Goal: Check status: Check status

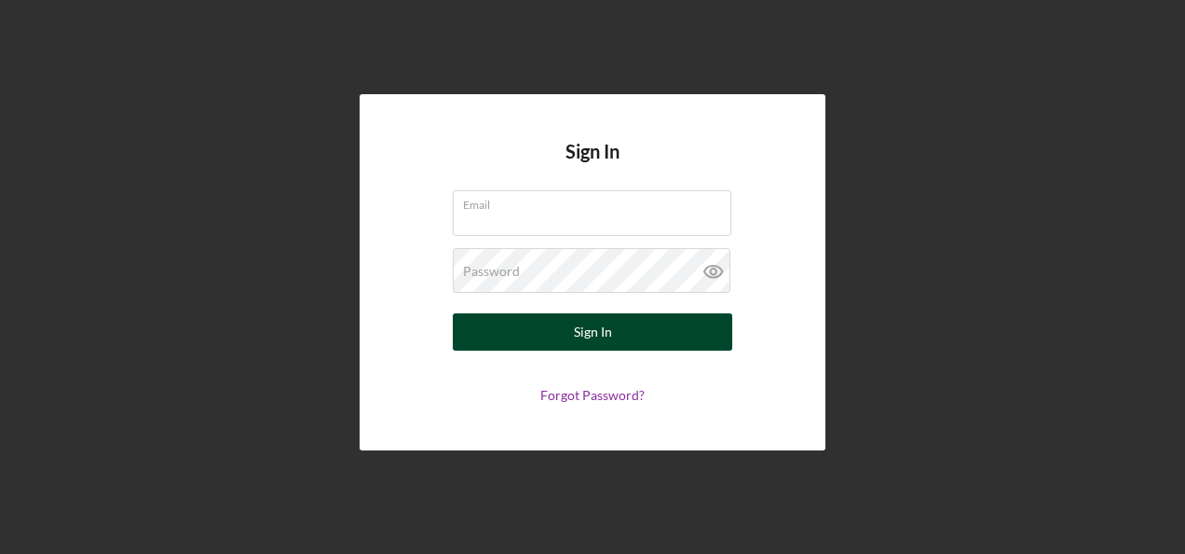
type input "[EMAIL_ADDRESS][DOMAIN_NAME]"
click at [581, 334] on div "Sign In" at bounding box center [593, 331] width 38 height 37
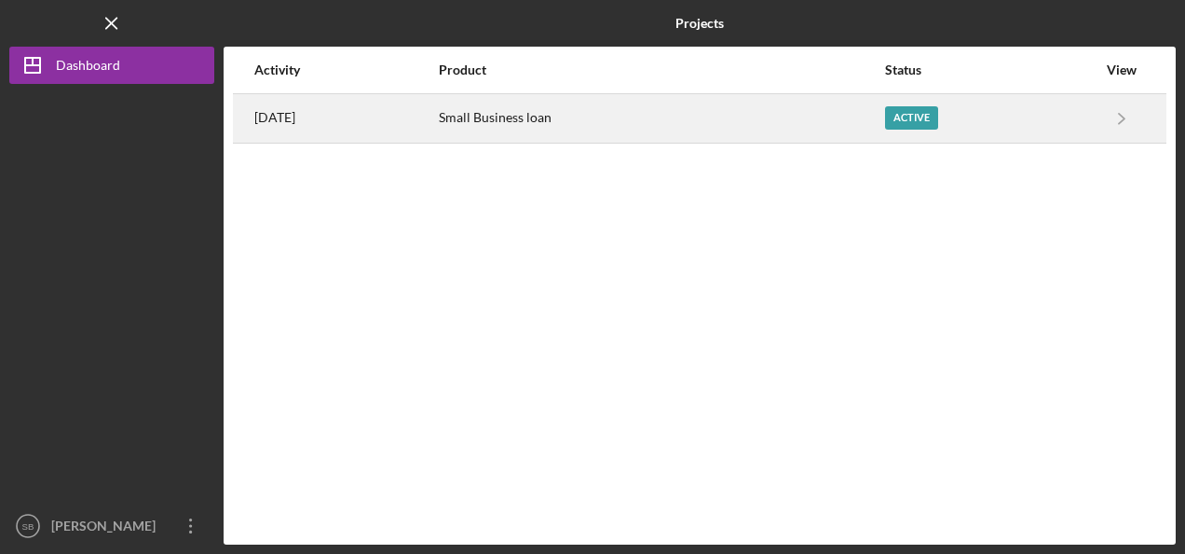
click at [1014, 115] on div "Active" at bounding box center [991, 118] width 212 height 47
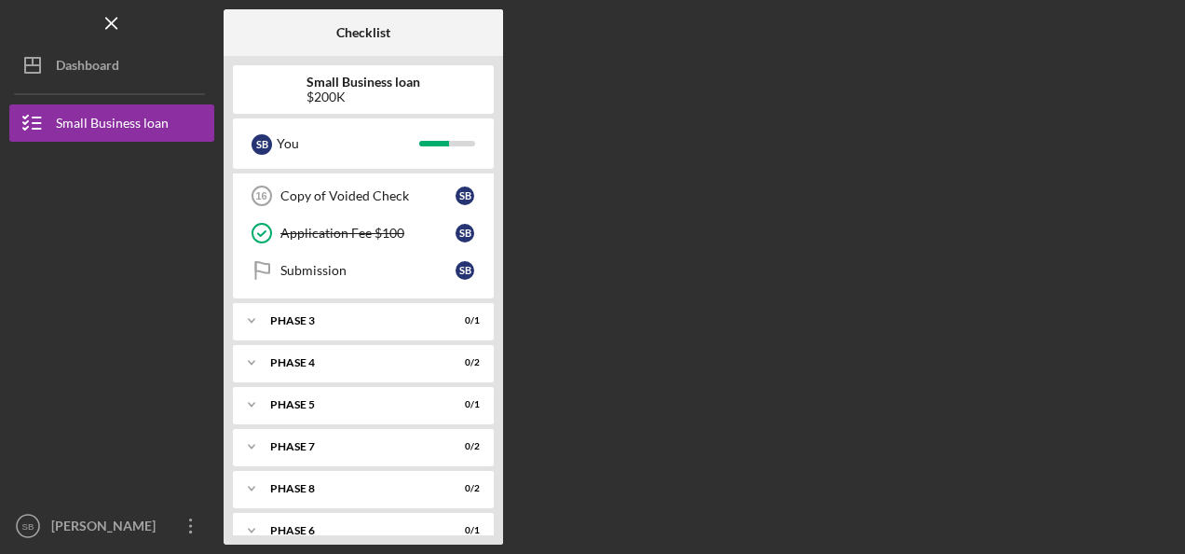
scroll to position [485, 0]
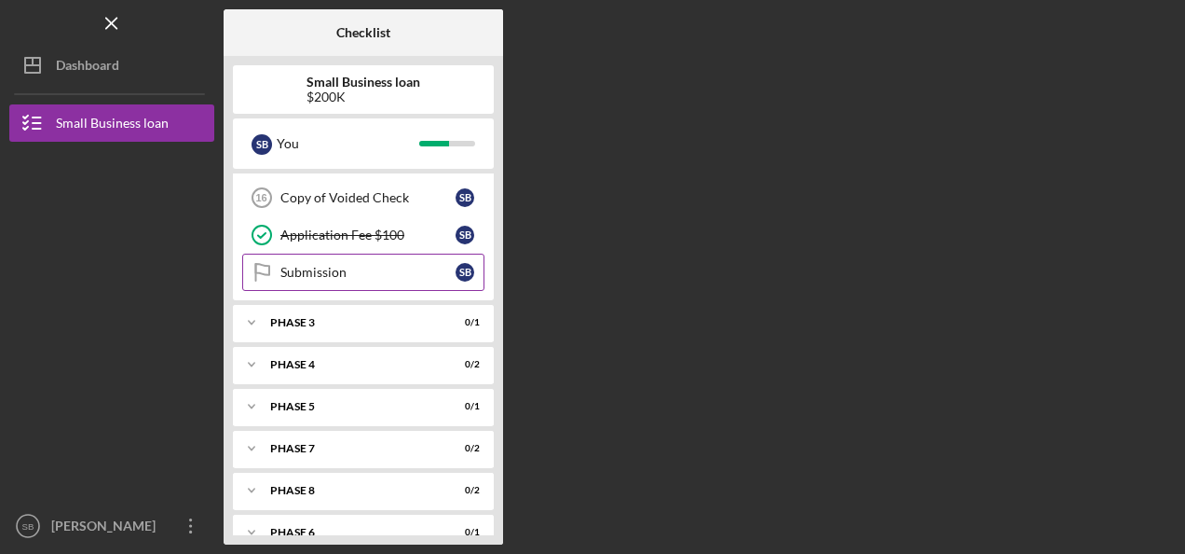
click at [326, 265] on div "Submission" at bounding box center [367, 272] width 175 height 15
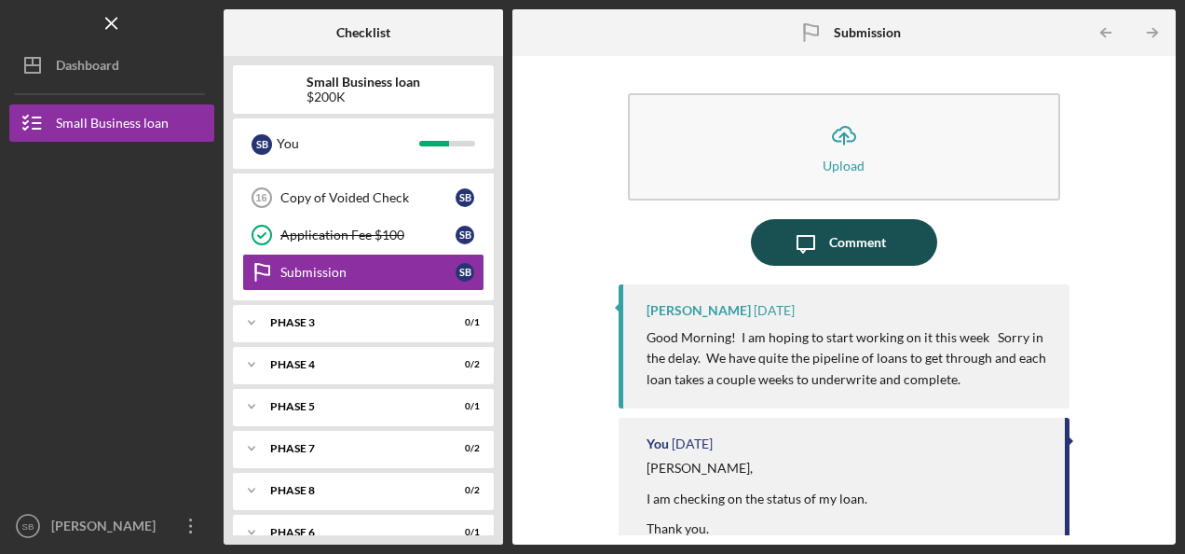
click at [853, 242] on div "Comment" at bounding box center [857, 242] width 57 height 47
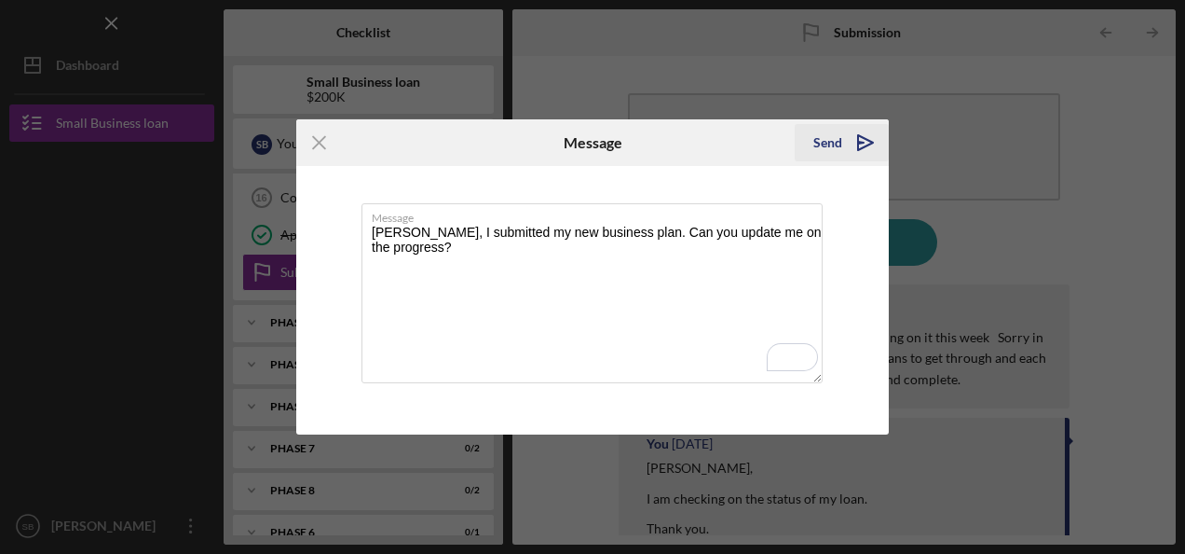
type textarea "[PERSON_NAME], I submitted my new business plan. Can you update me on the progr…"
click at [855, 140] on icon "Icon/icon-invite-send" at bounding box center [865, 142] width 47 height 47
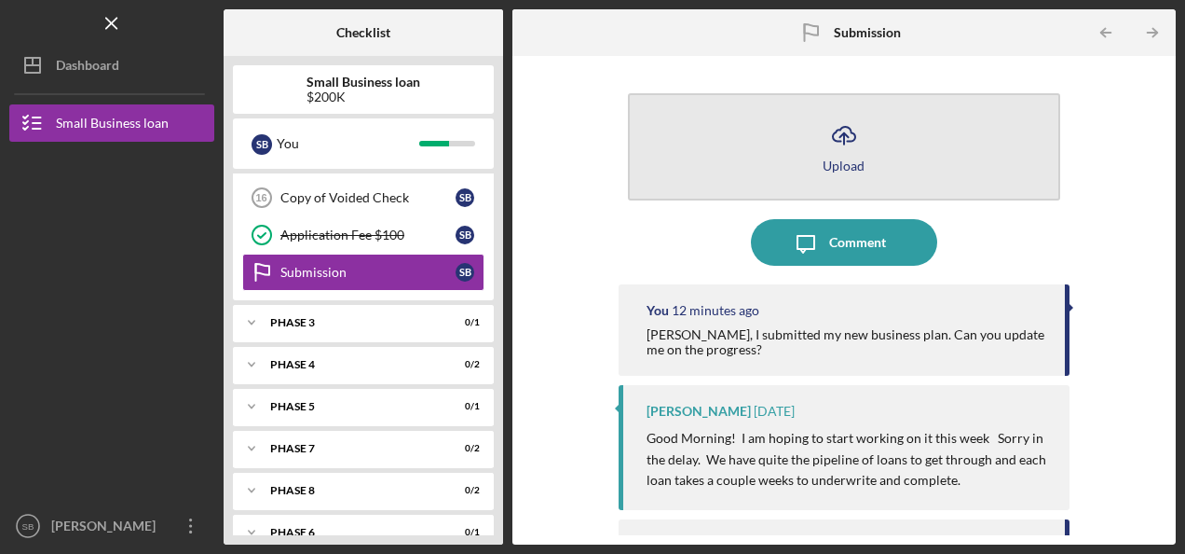
click at [838, 141] on icon "button" at bounding box center [844, 134] width 22 height 14
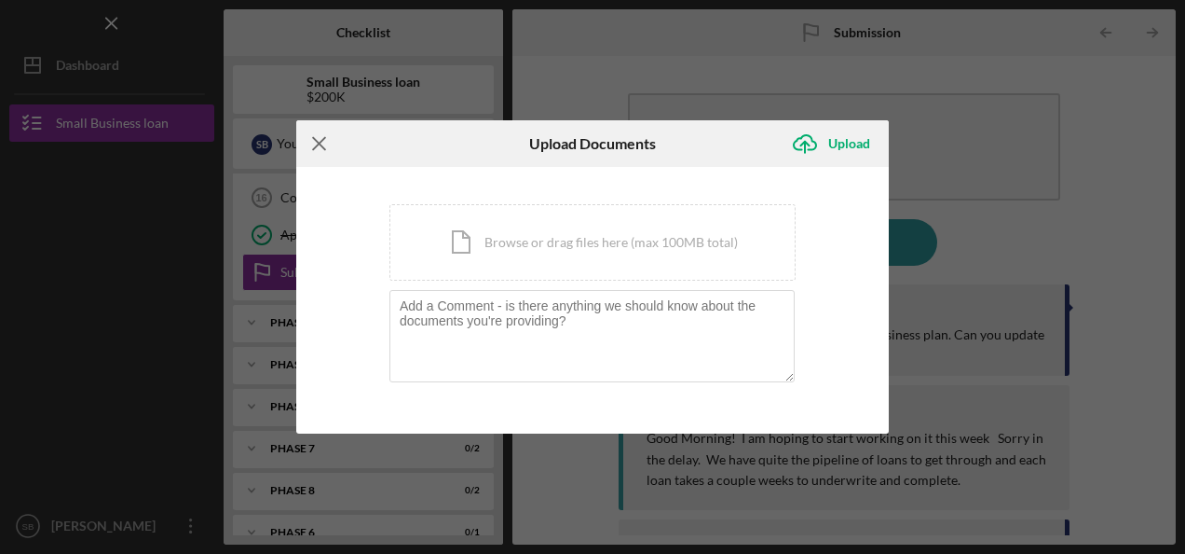
click at [322, 144] on icon "Icon/Menu Close" at bounding box center [319, 143] width 47 height 47
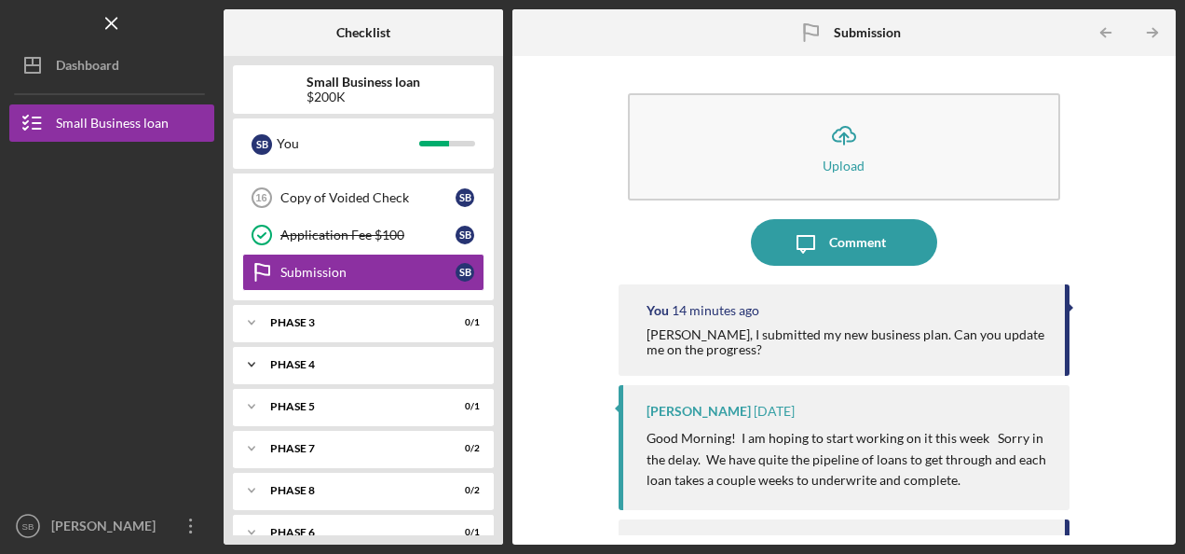
scroll to position [501, 0]
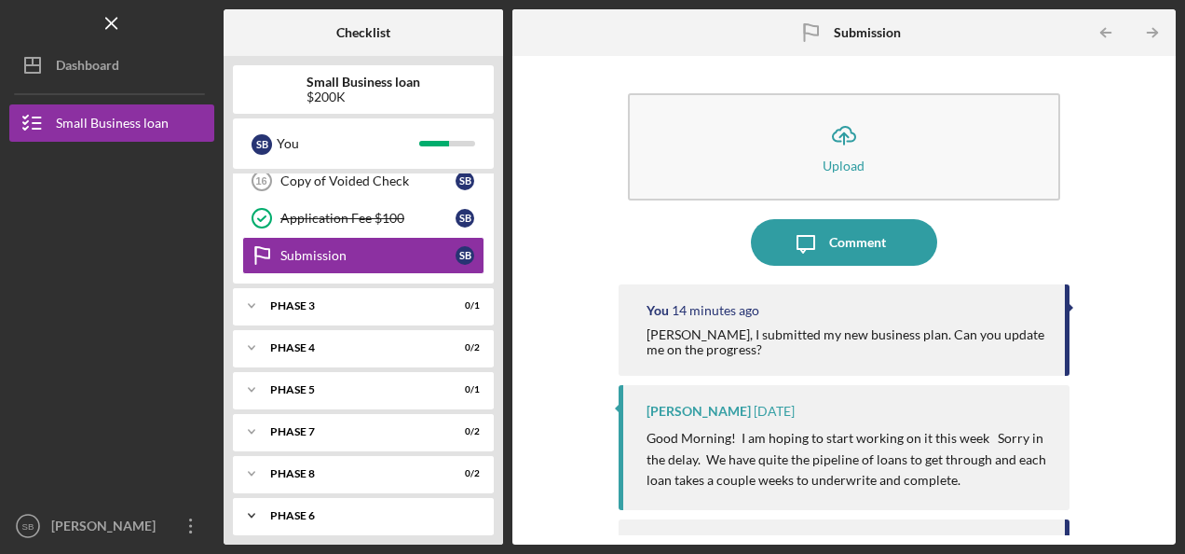
click at [401, 510] on div "Phase 6" at bounding box center [370, 515] width 200 height 11
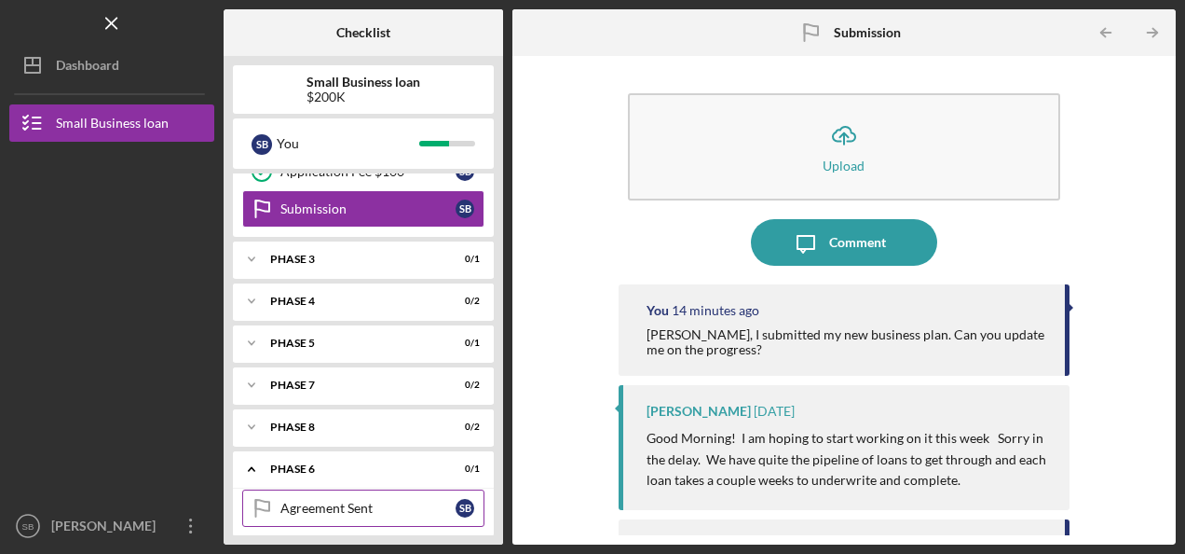
click at [401, 500] on div "Agreement Sent" at bounding box center [367, 507] width 175 height 15
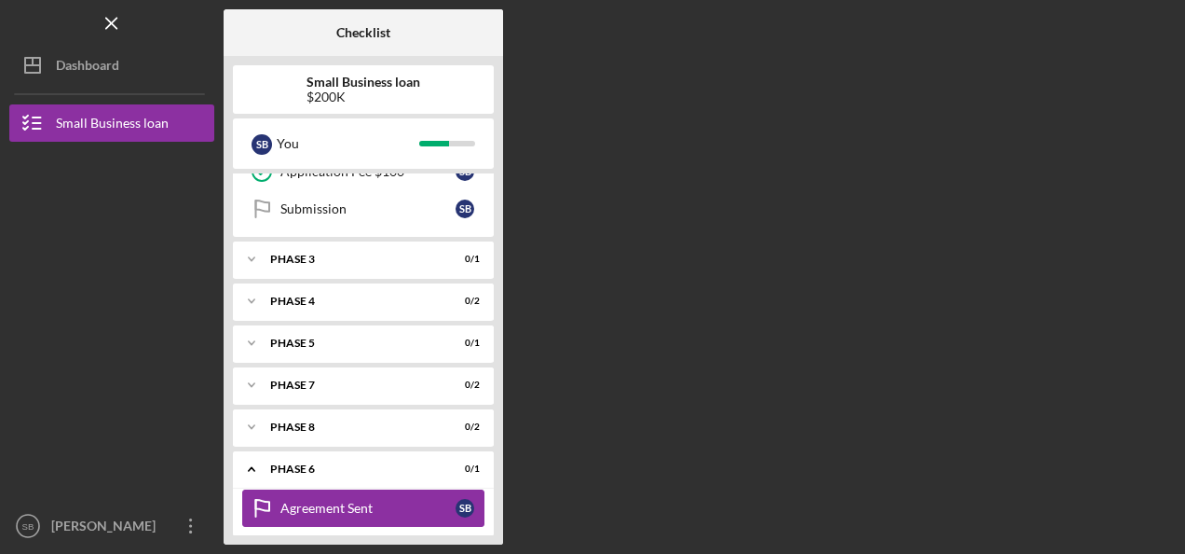
click at [401, 500] on div "Agreement Sent" at bounding box center [367, 507] width 175 height 15
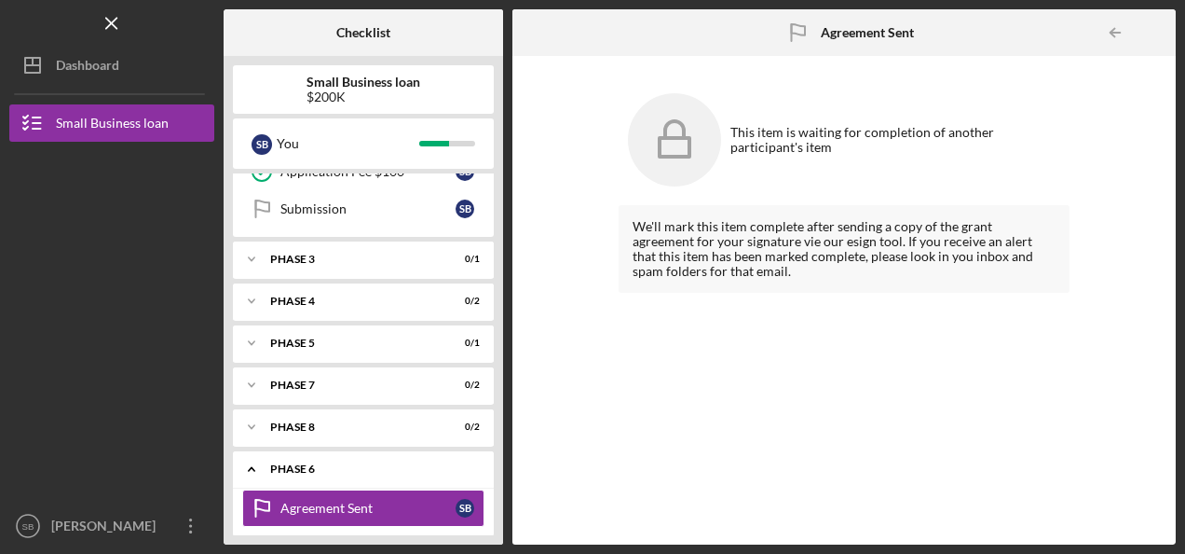
click at [338, 463] on div "Phase 6" at bounding box center [370, 468] width 200 height 11
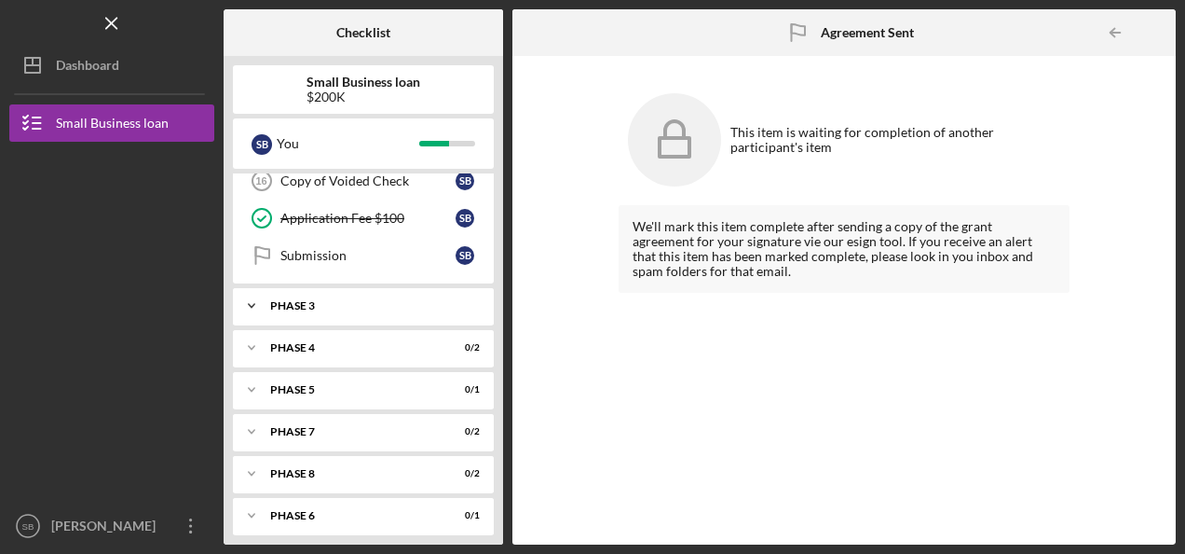
click at [297, 289] on div "Icon/Expander Phase 3 0 / 1" at bounding box center [363, 305] width 261 height 37
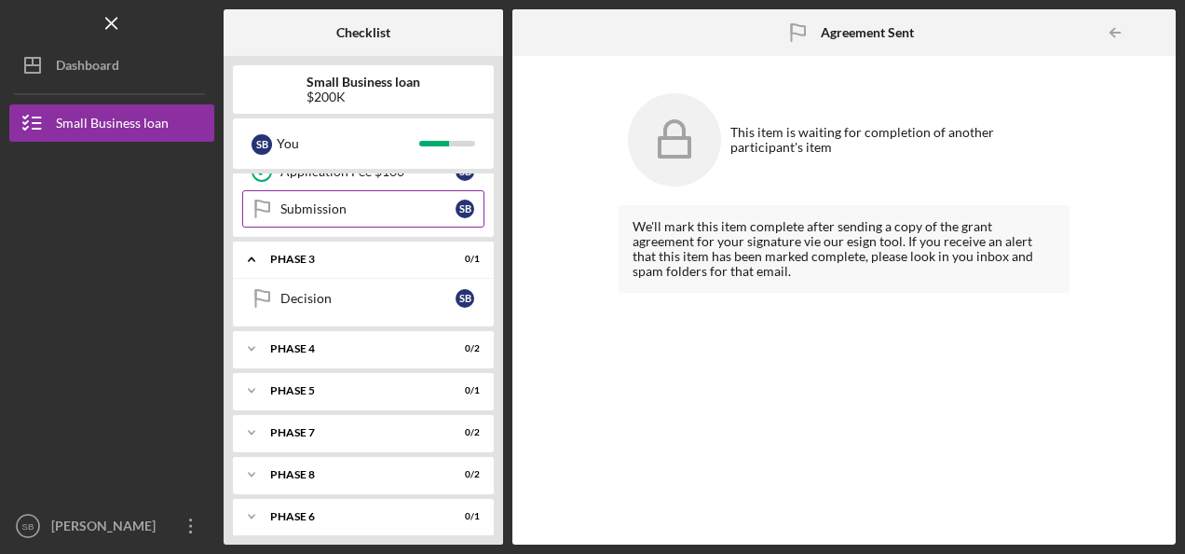
click at [289, 211] on link "Submission Submission S B" at bounding box center [363, 208] width 242 height 37
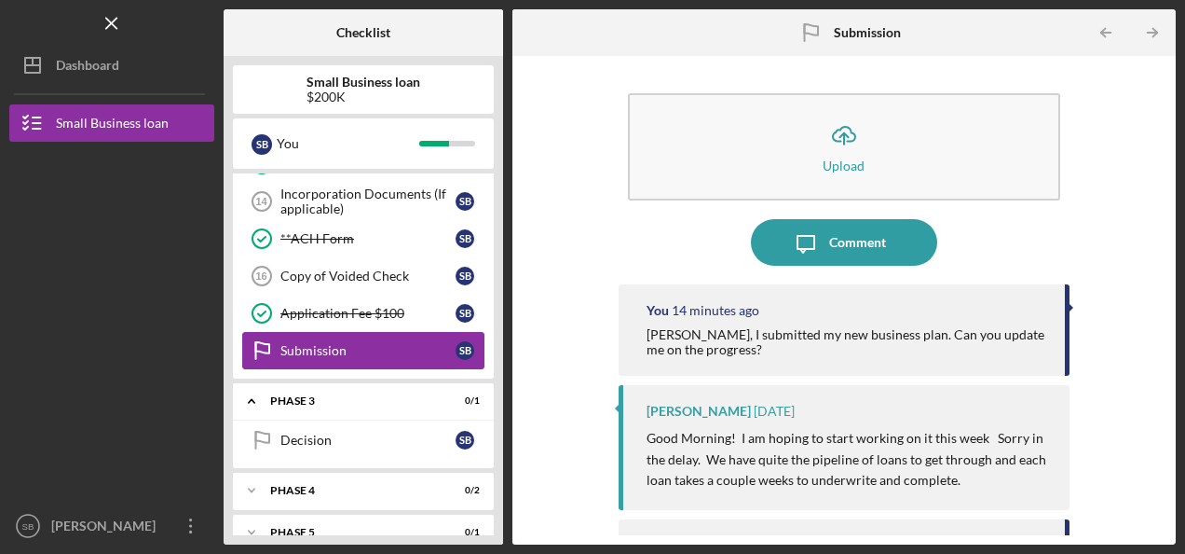
scroll to position [391, 0]
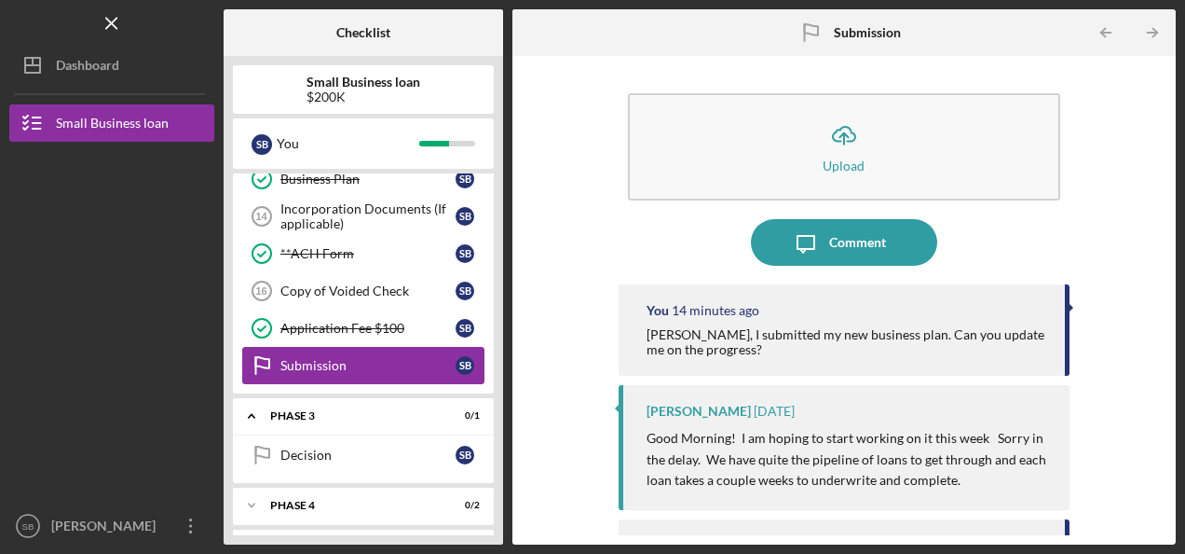
click at [321, 358] on div "Submission" at bounding box center [367, 365] width 175 height 15
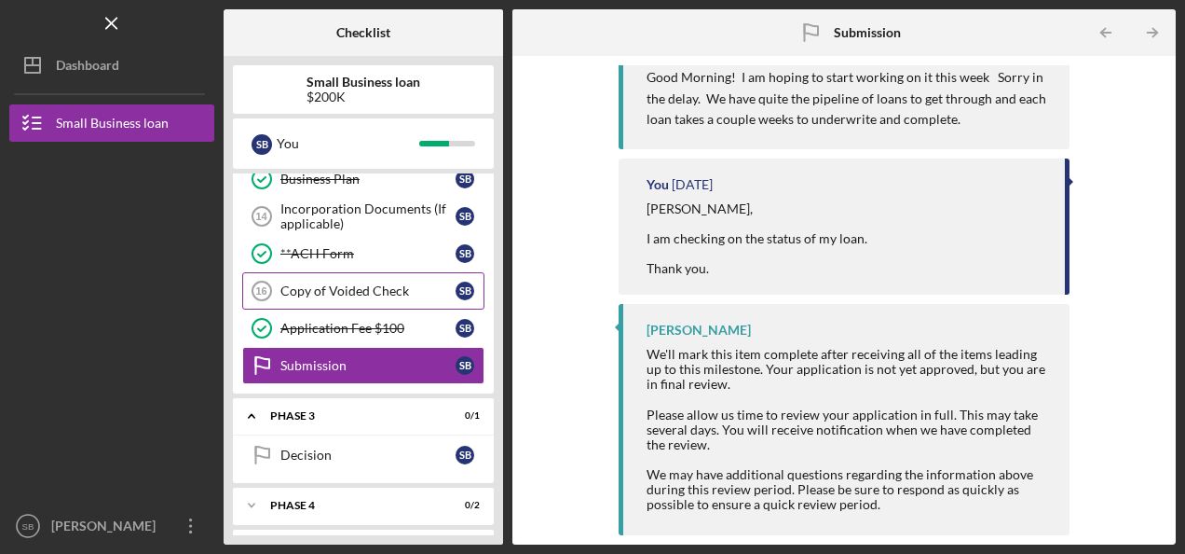
click at [313, 285] on div "Copy of Voided Check" at bounding box center [367, 290] width 175 height 15
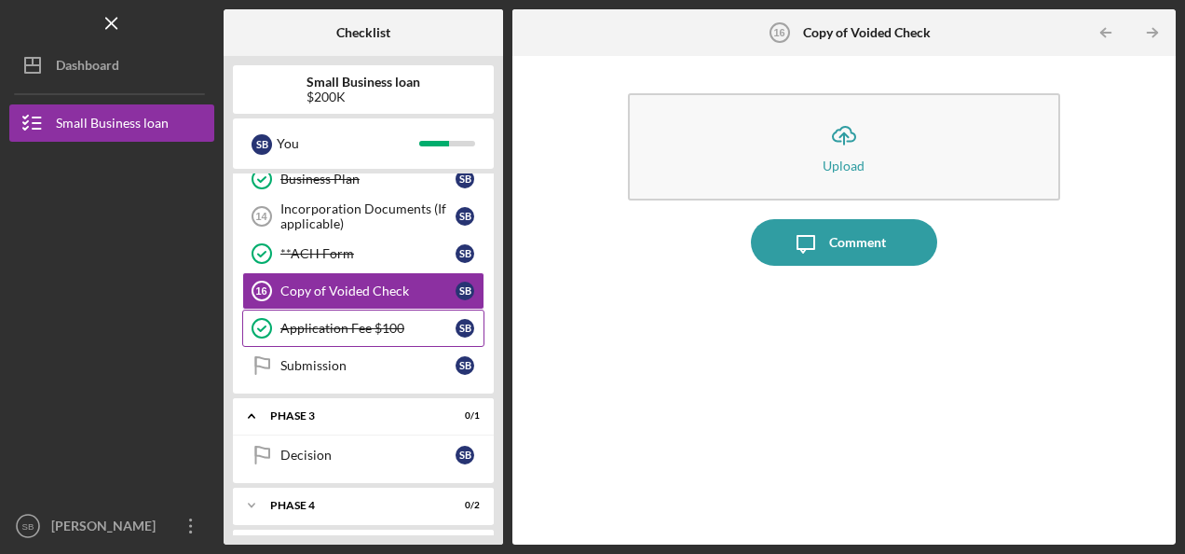
click at [318, 309] on link "Application Fee $100 Application Fee $100 S B" at bounding box center [363, 327] width 242 height 37
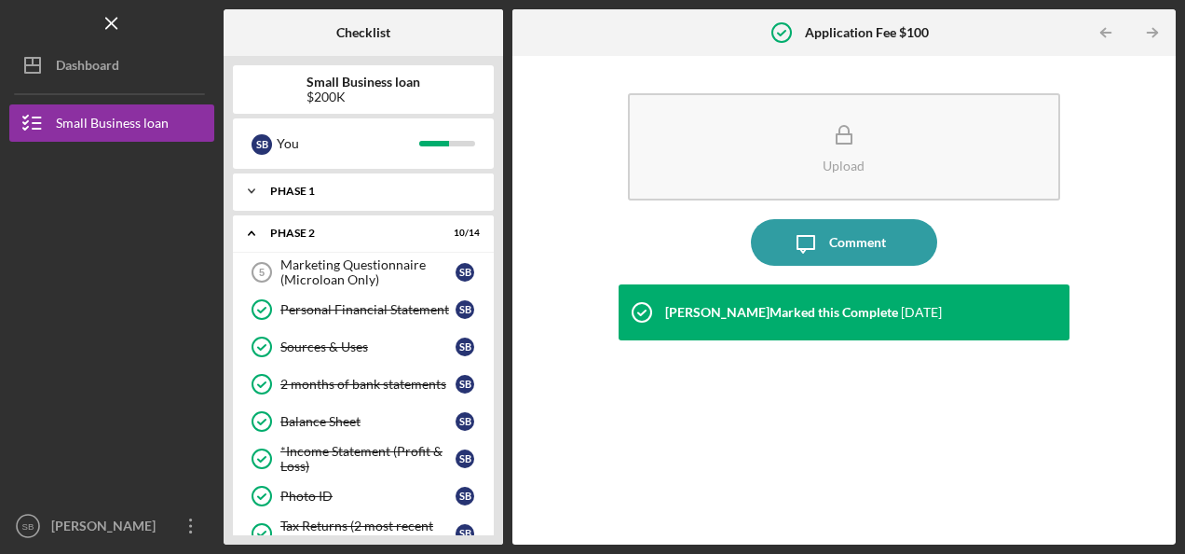
click at [335, 177] on div "Icon/Expander Phase 1 5 / 5" at bounding box center [363, 190] width 261 height 37
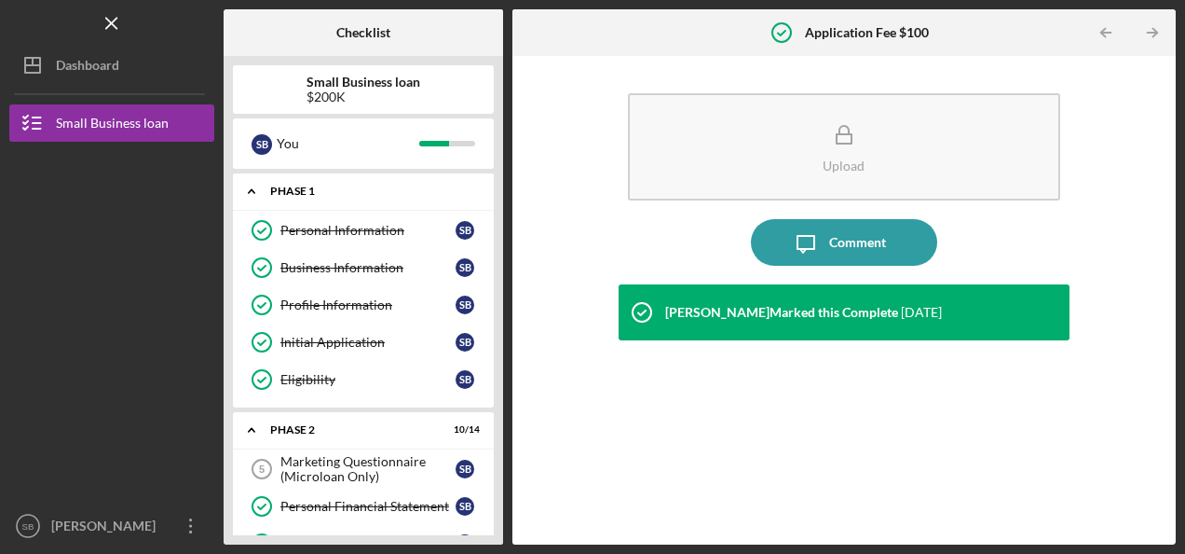
click at [335, 177] on div "Icon/Expander Phase 1 5 / 5" at bounding box center [363, 191] width 261 height 38
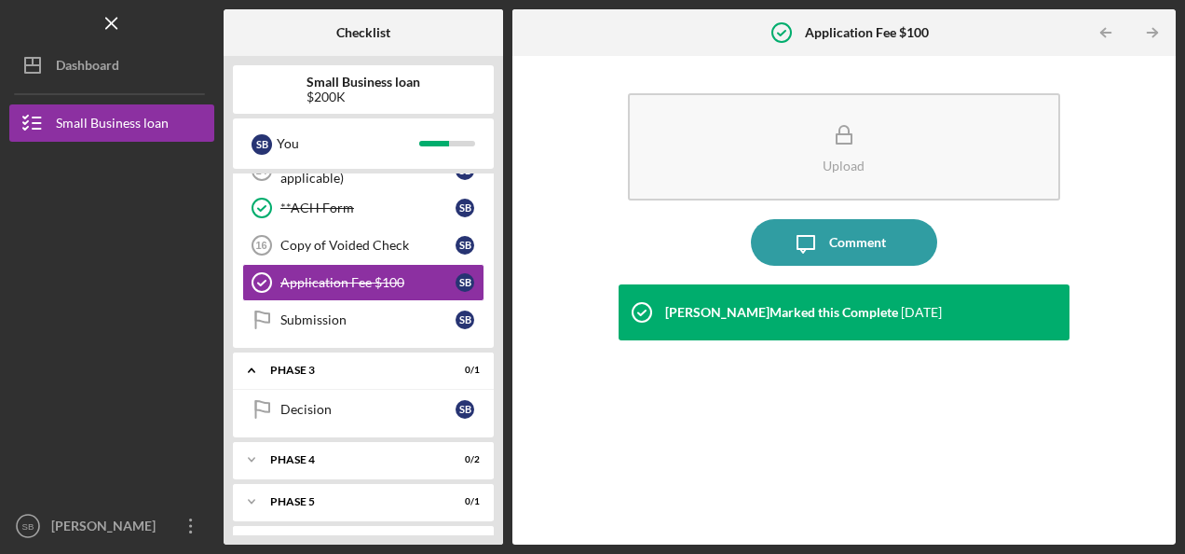
scroll to position [438, 0]
click at [326, 311] on div "Submission" at bounding box center [367, 318] width 175 height 15
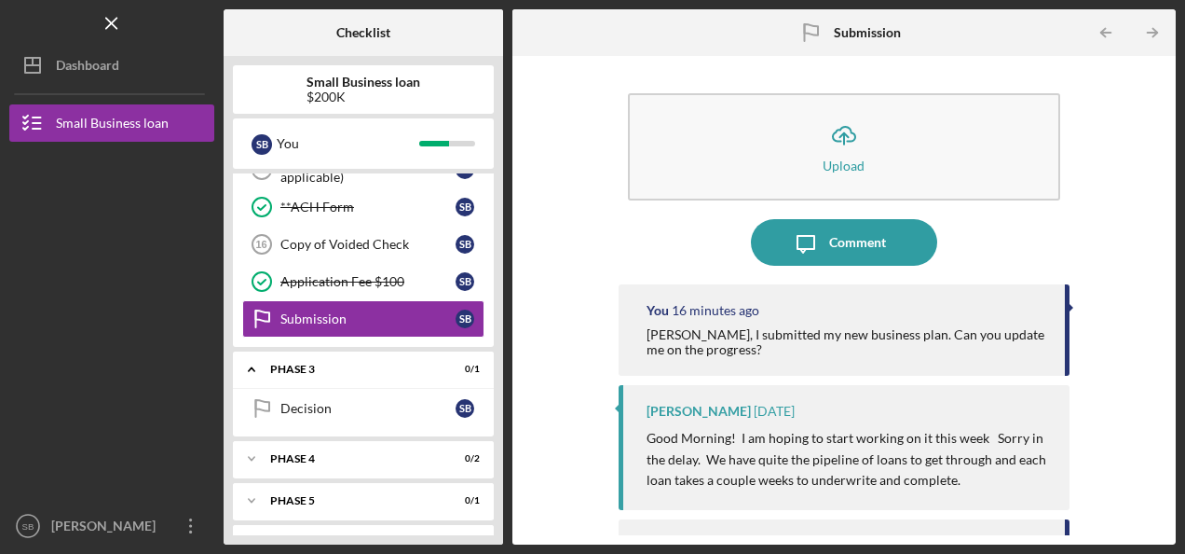
scroll to position [361, 0]
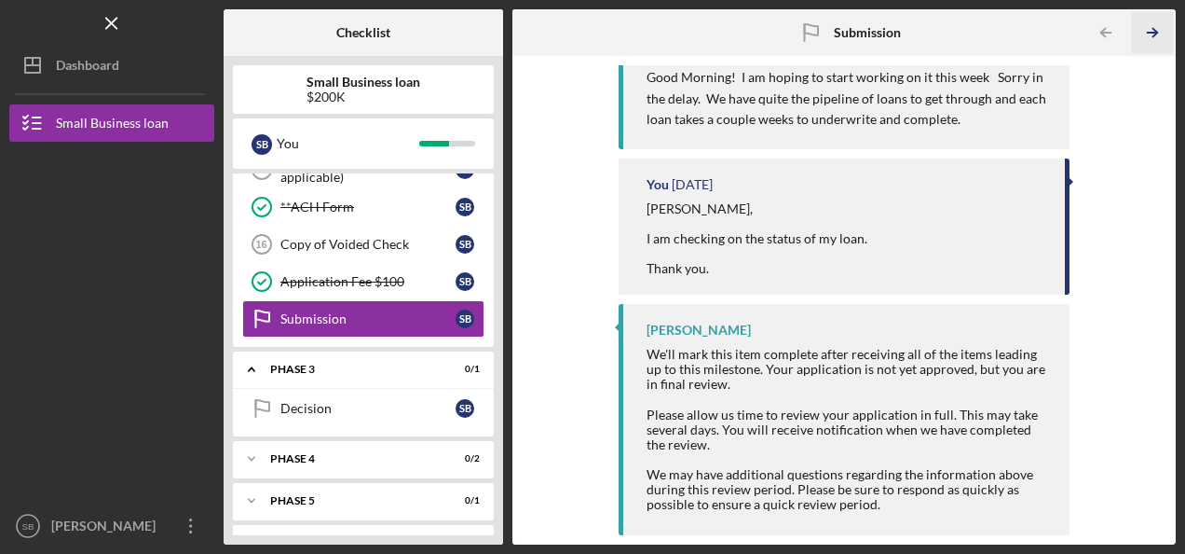
click at [1151, 26] on icon "Icon/Table Pagination Arrow" at bounding box center [1152, 33] width 42 height 42
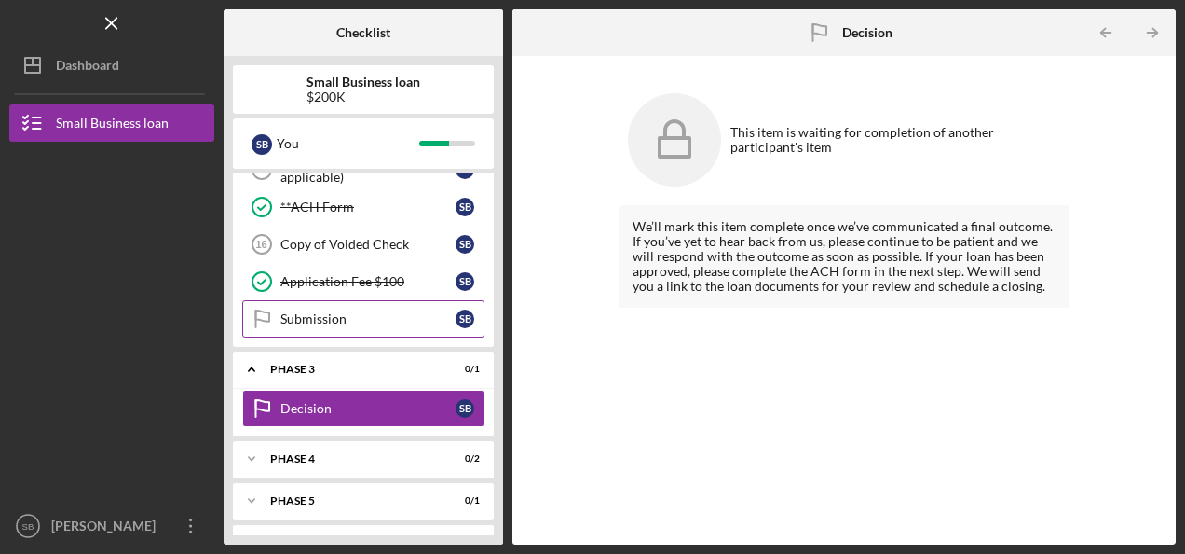
click at [326, 311] on div "Submission" at bounding box center [367, 318] width 175 height 15
